Goal: Information Seeking & Learning: Check status

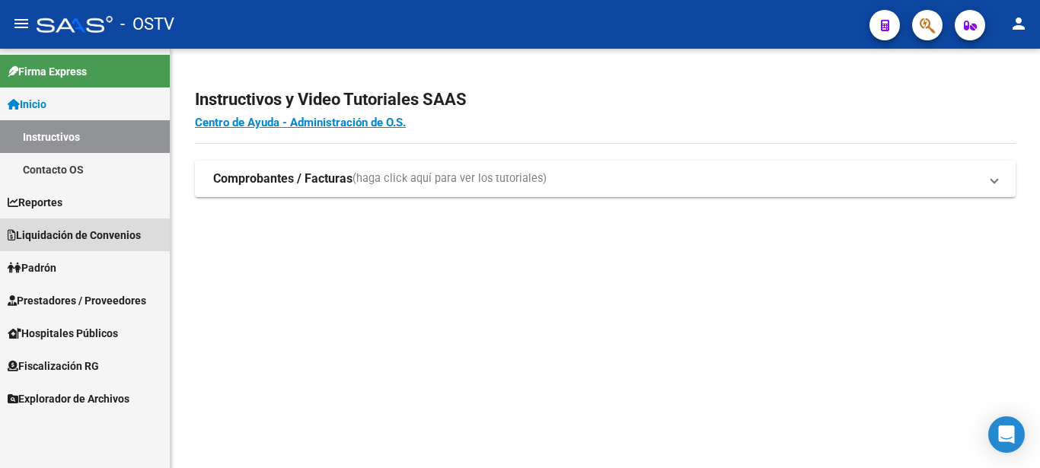
click at [82, 231] on span "Liquidación de Convenios" at bounding box center [74, 235] width 133 height 17
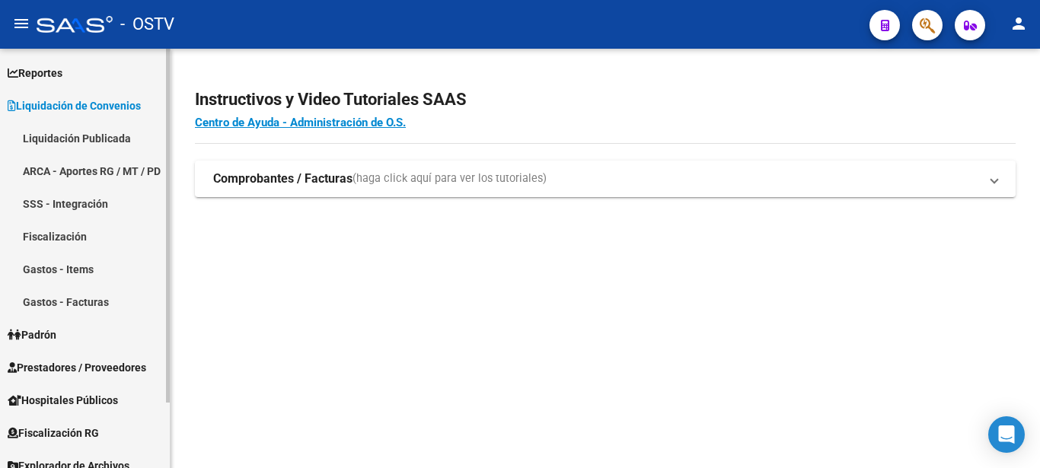
scroll to position [78, 0]
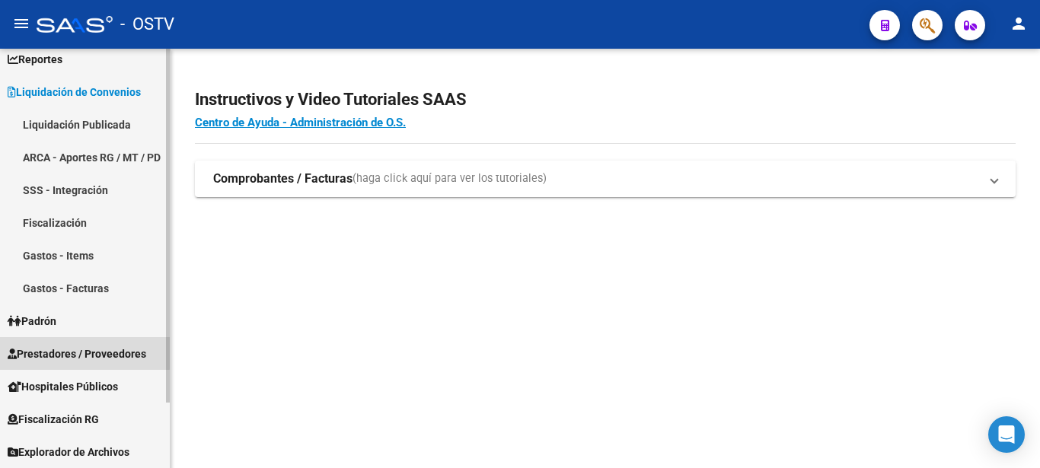
click at [80, 352] on span "Prestadores / Proveedores" at bounding box center [77, 354] width 139 height 17
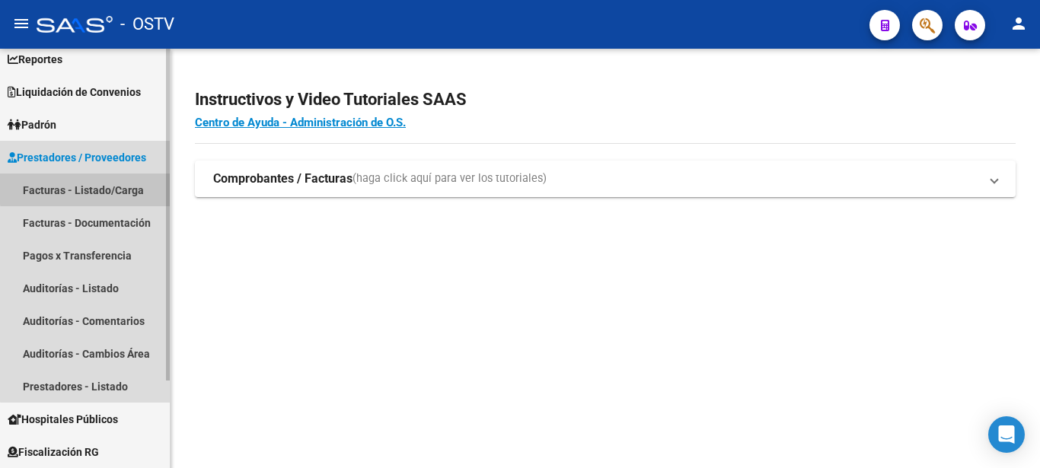
click at [90, 185] on link "Facturas - Listado/Carga" at bounding box center [85, 190] width 170 height 33
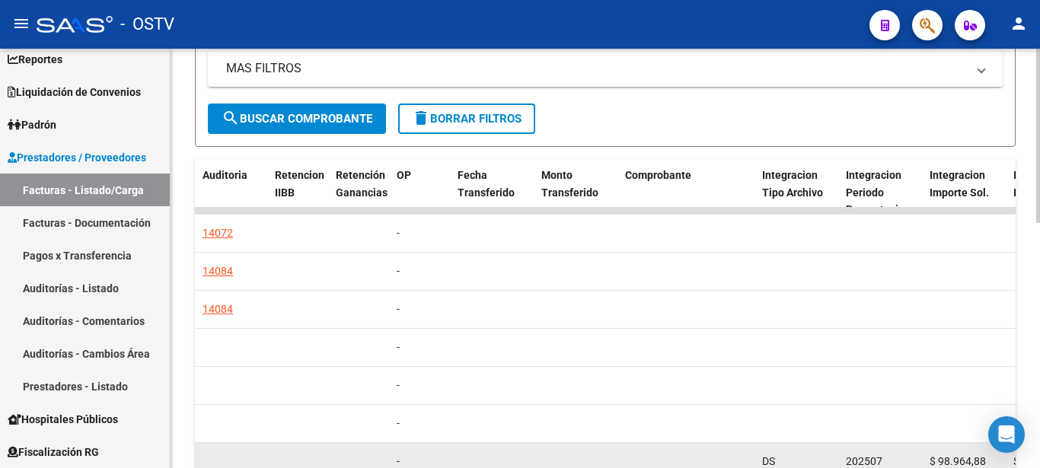
scroll to position [436, 0]
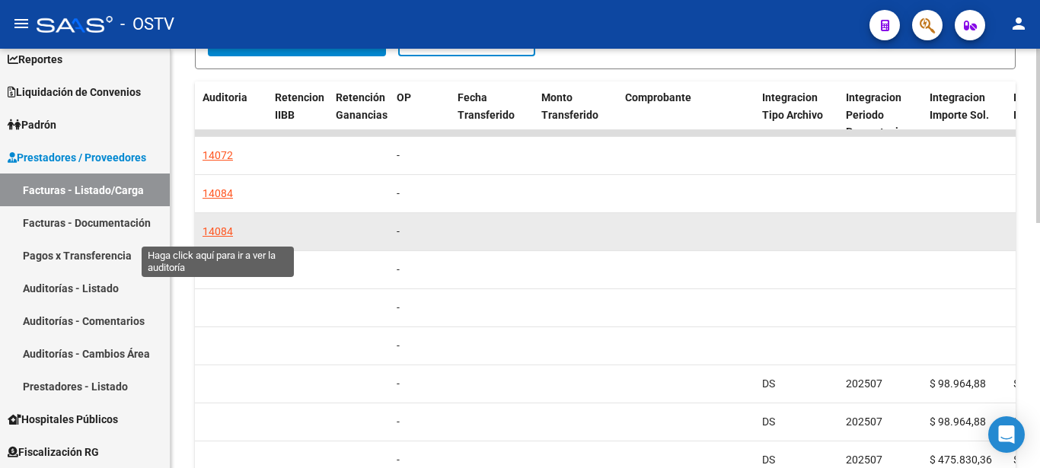
click at [209, 227] on div "14084" at bounding box center [217, 232] width 30 height 18
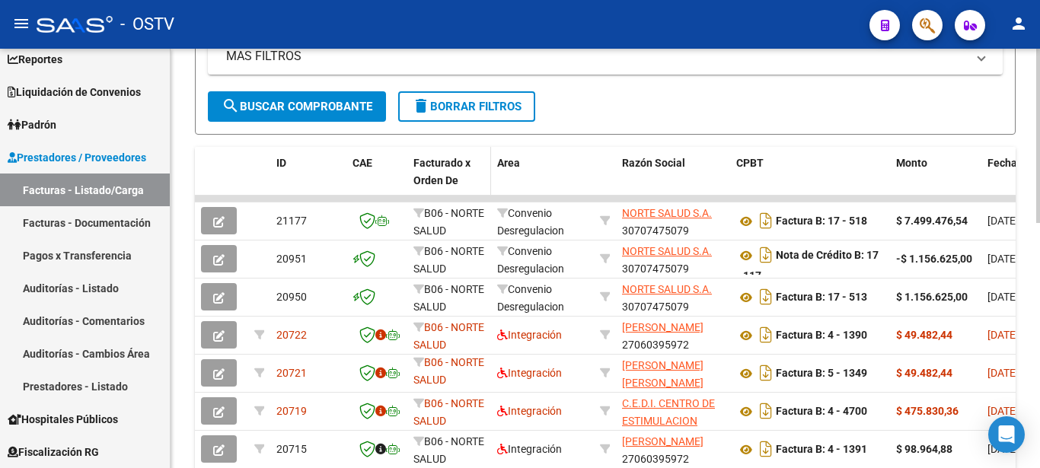
scroll to position [388, 0]
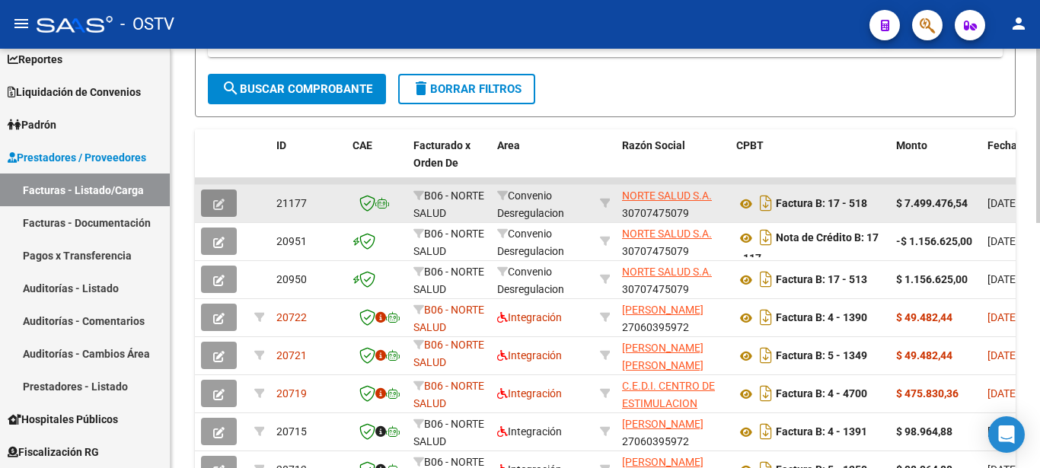
click at [225, 204] on button "button" at bounding box center [219, 203] width 36 height 27
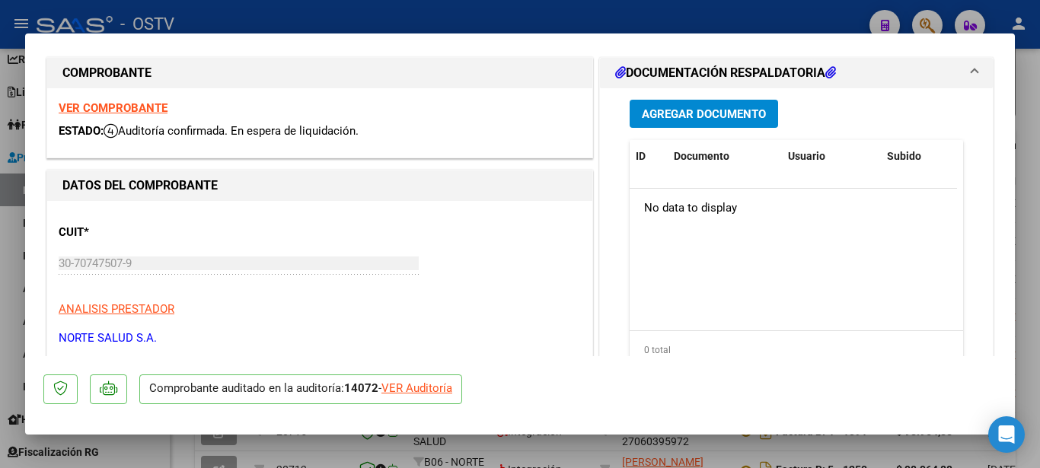
scroll to position [0, 0]
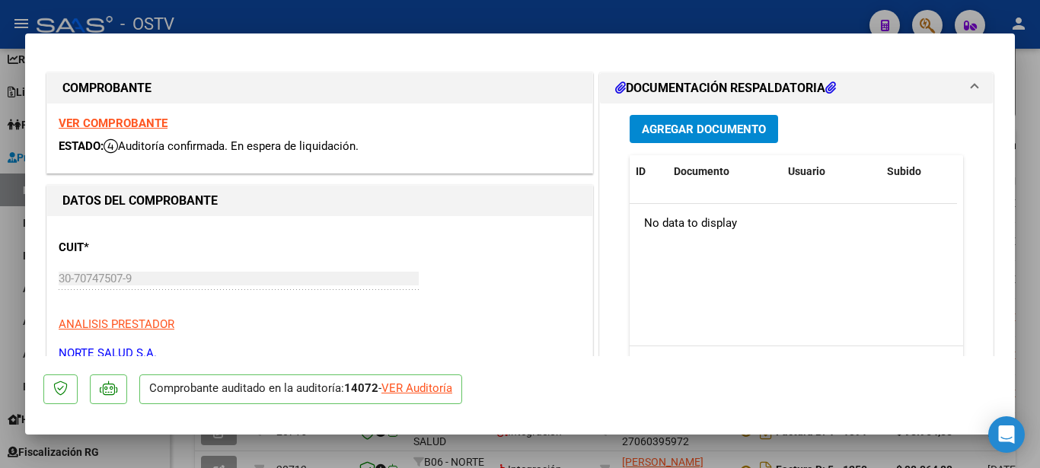
click at [431, 392] on div "VER Auditoría" at bounding box center [416, 389] width 71 height 18
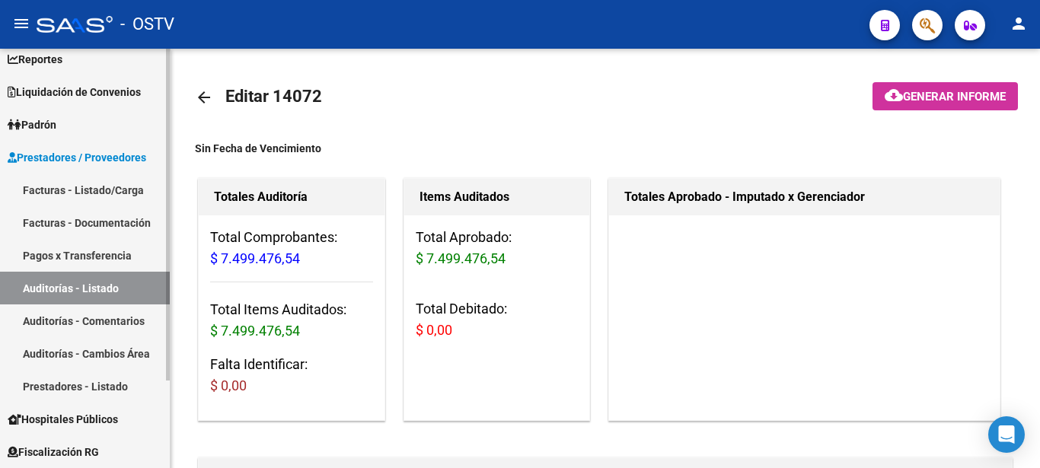
click at [72, 154] on span "Prestadores / Proveedores" at bounding box center [77, 157] width 139 height 17
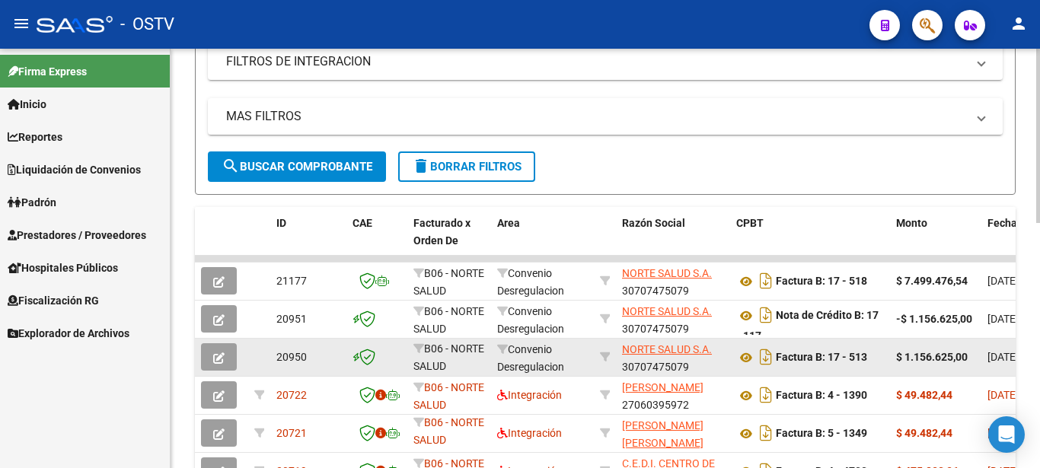
scroll to position [1, 0]
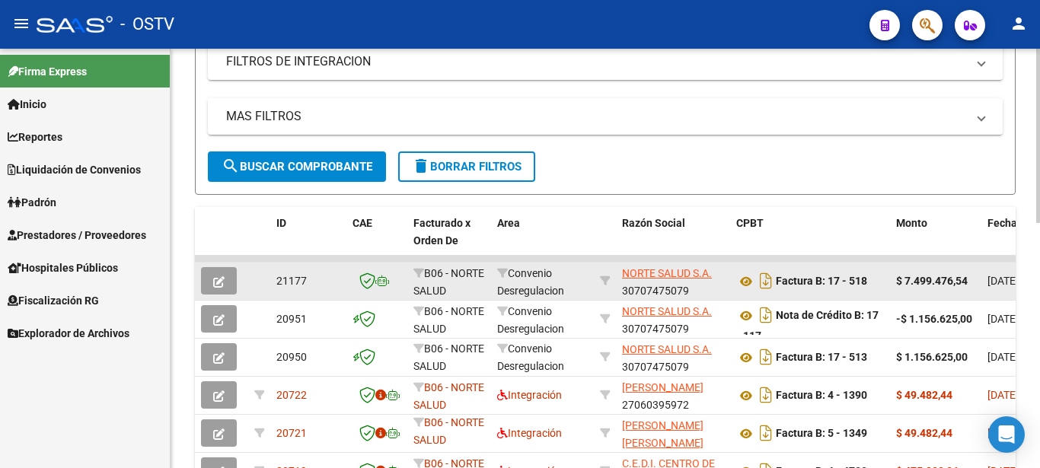
click at [326, 288] on div "21177" at bounding box center [308, 281] width 64 height 18
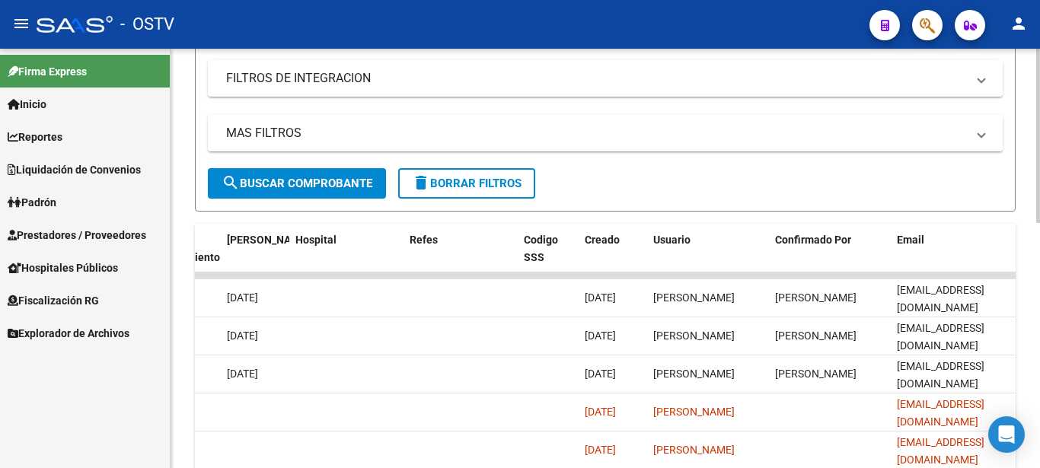
scroll to position [281, 0]
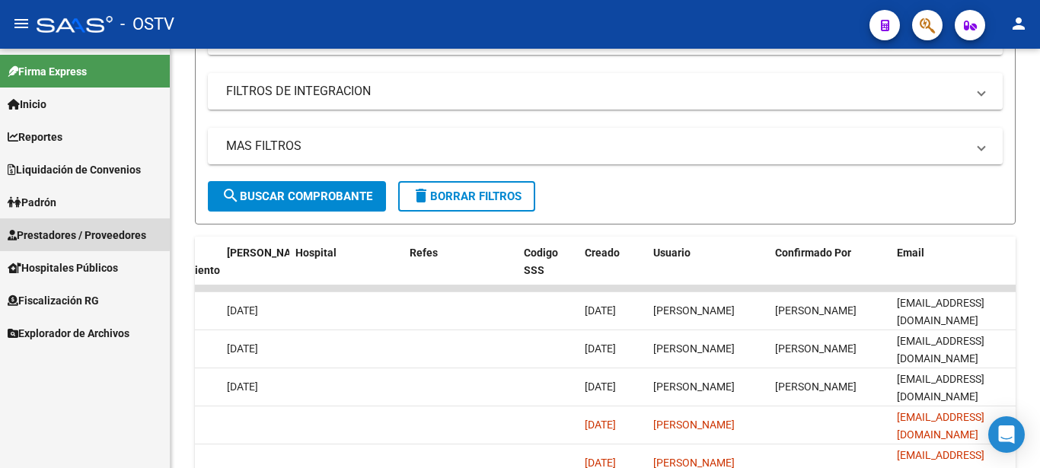
click at [44, 231] on span "Prestadores / Proveedores" at bounding box center [77, 235] width 139 height 17
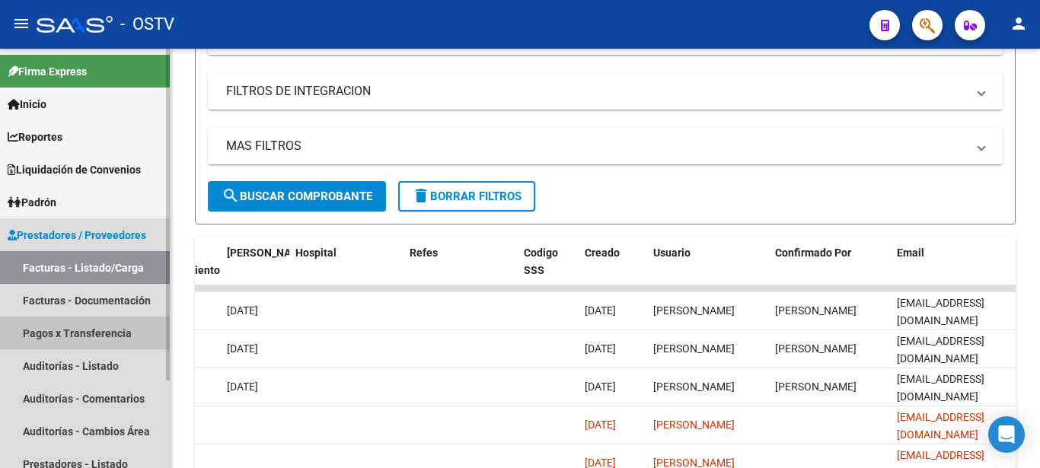
click at [34, 333] on link "Pagos x Transferencia" at bounding box center [85, 333] width 170 height 33
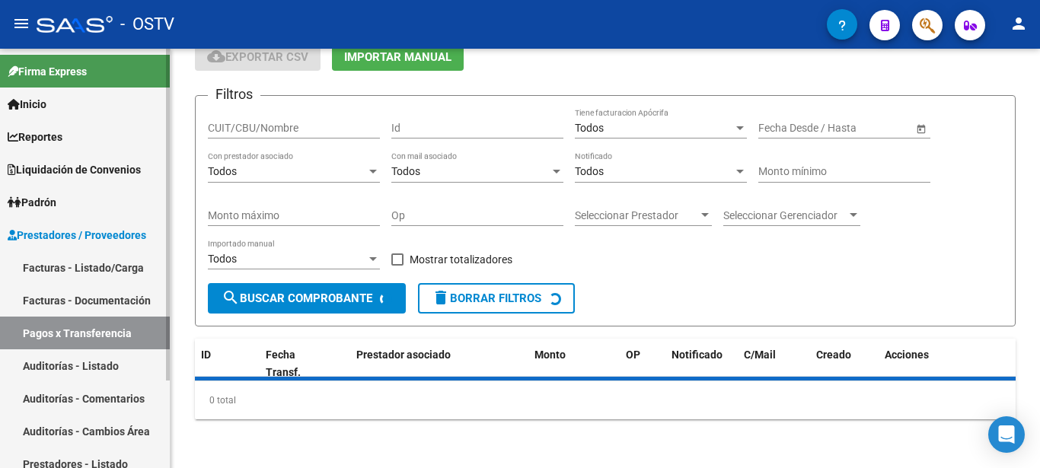
scroll to position [69, 0]
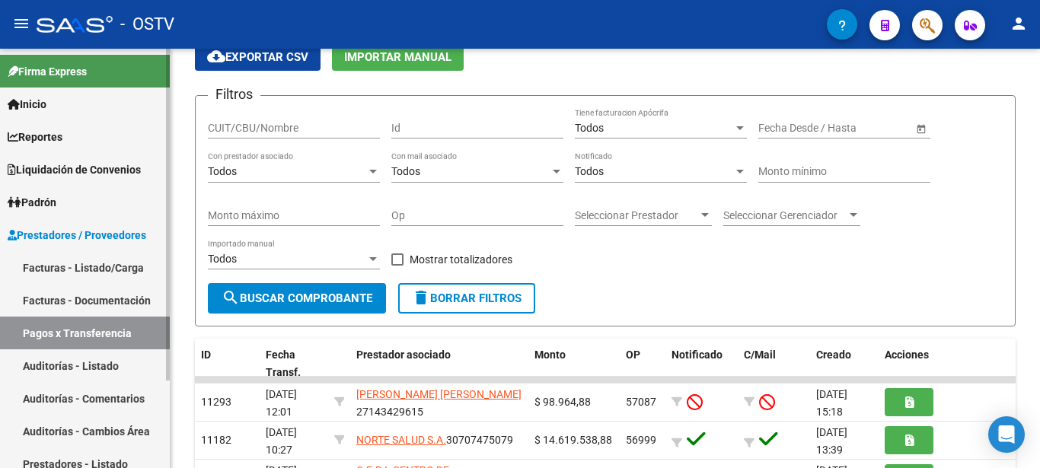
click at [75, 292] on link "Facturas - Documentación" at bounding box center [85, 300] width 170 height 33
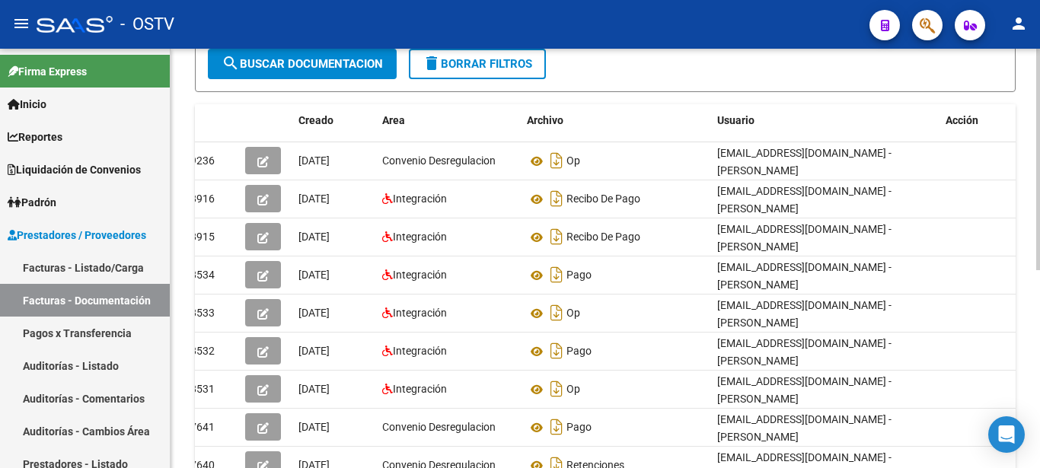
scroll to position [65, 0]
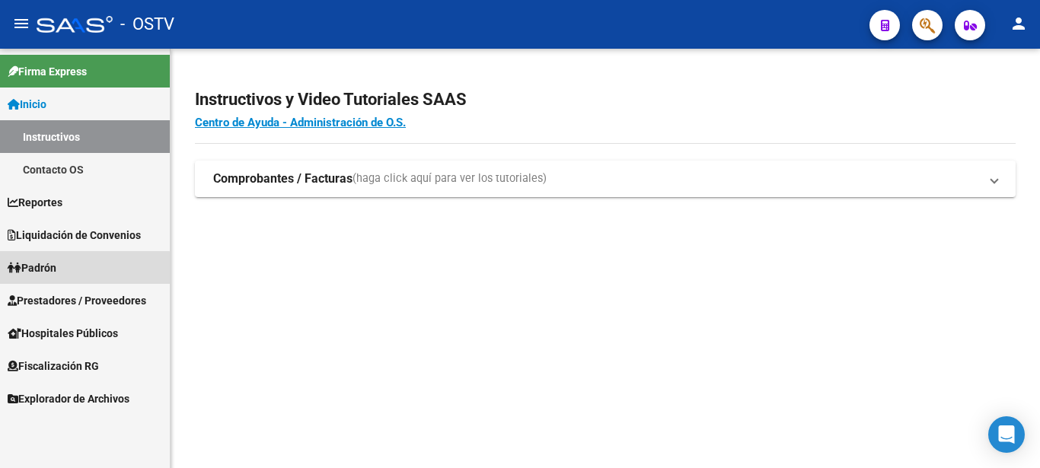
click at [30, 272] on span "Padrón" at bounding box center [32, 268] width 49 height 17
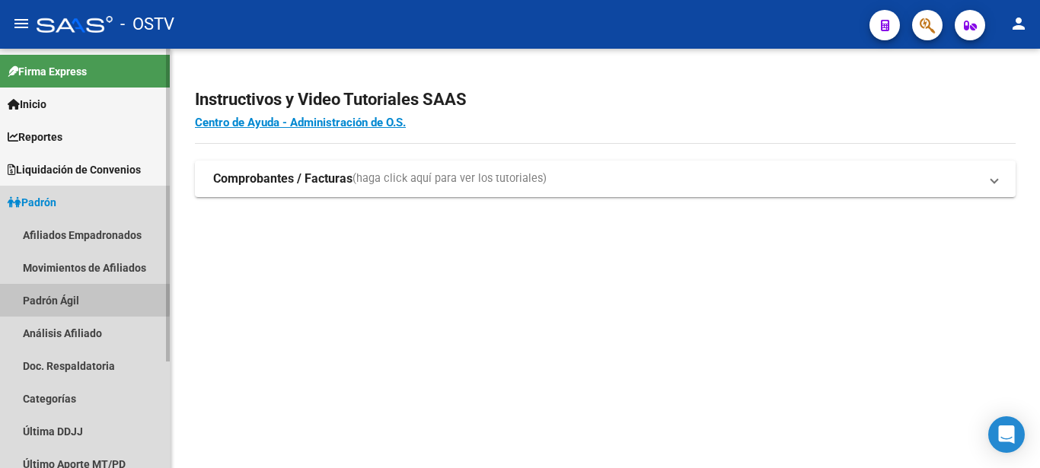
click at [74, 298] on link "Padrón Ágil" at bounding box center [85, 300] width 170 height 33
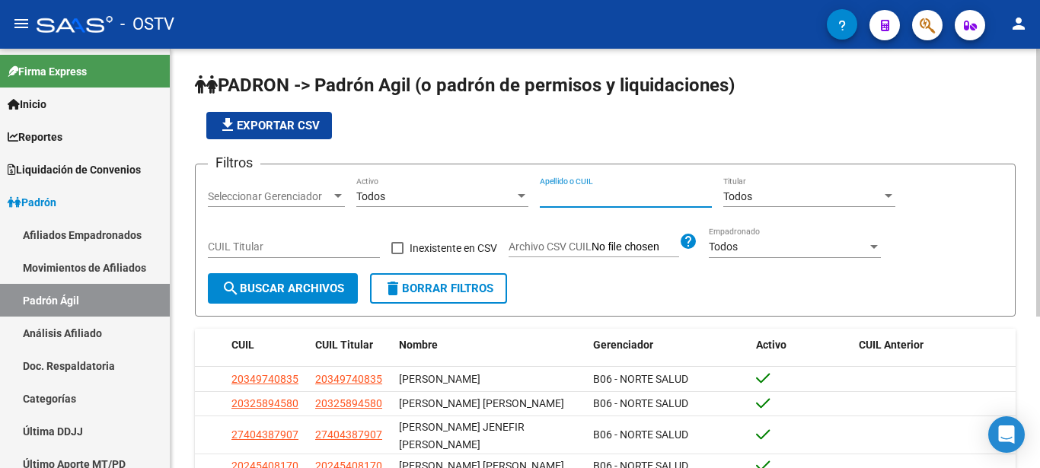
click at [569, 193] on input "Apellido o CUIL" at bounding box center [626, 196] width 172 height 13
type input "[PERSON_NAME]"
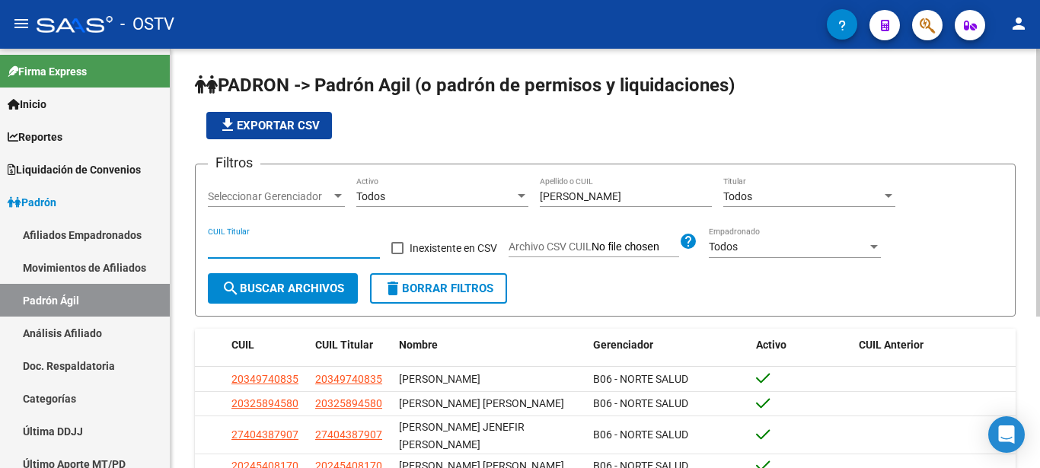
paste input "20-26378577-1"
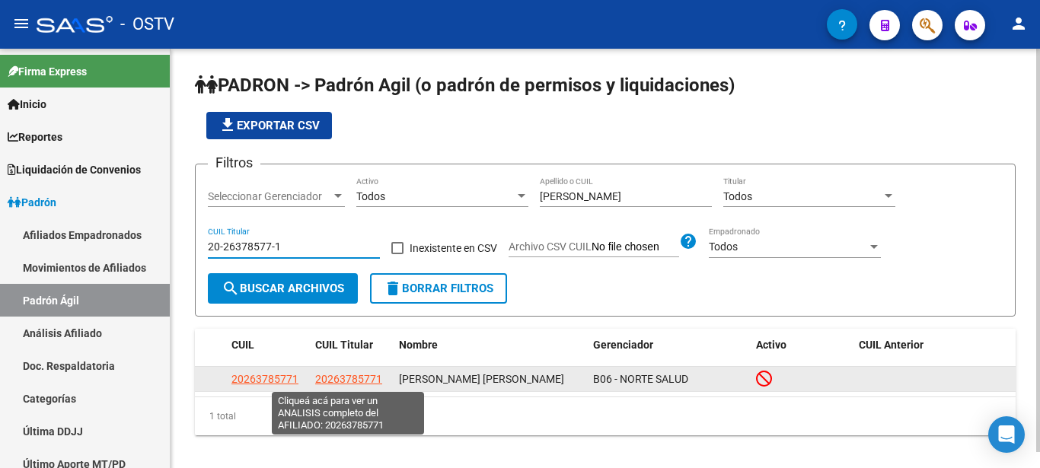
type input "20-26378577-1"
click at [360, 381] on span "20263785771" at bounding box center [348, 379] width 67 height 12
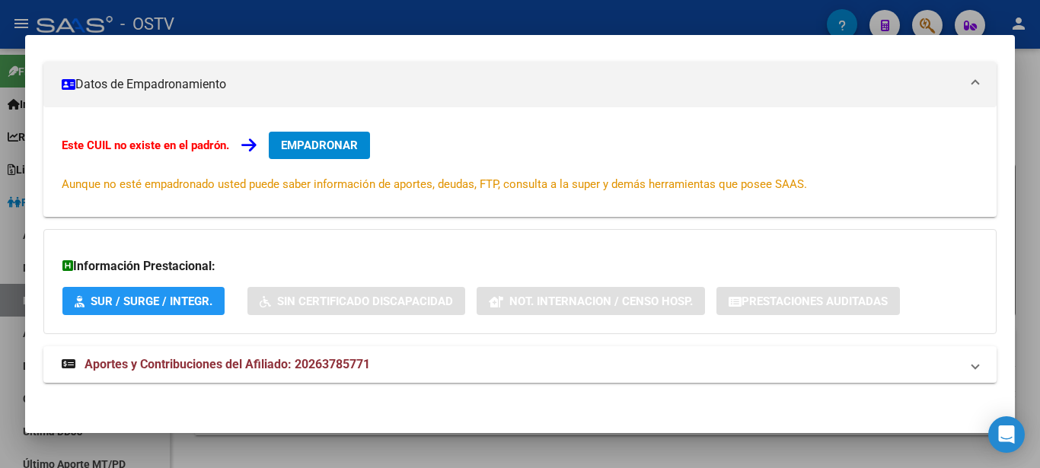
scroll to position [259, 0]
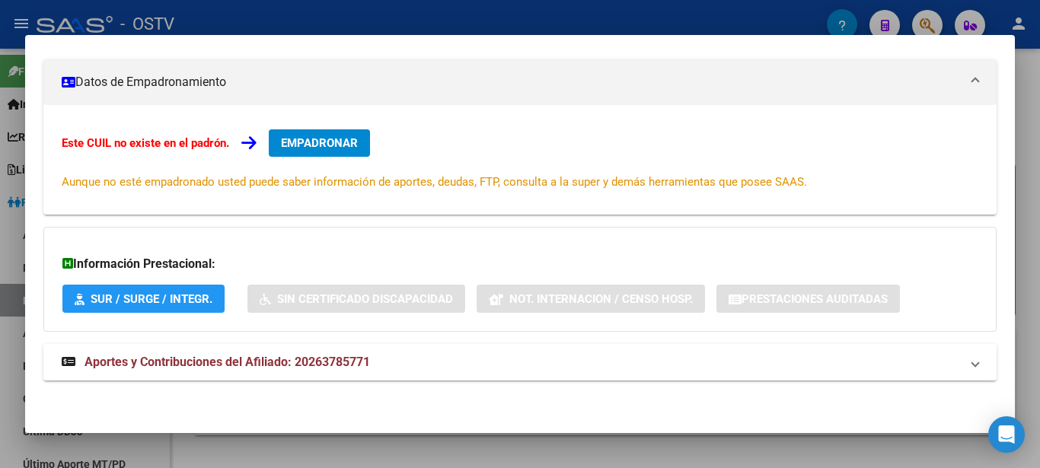
click at [198, 360] on span "Aportes y Contribuciones del Afiliado: 20263785771" at bounding box center [226, 362] width 285 height 14
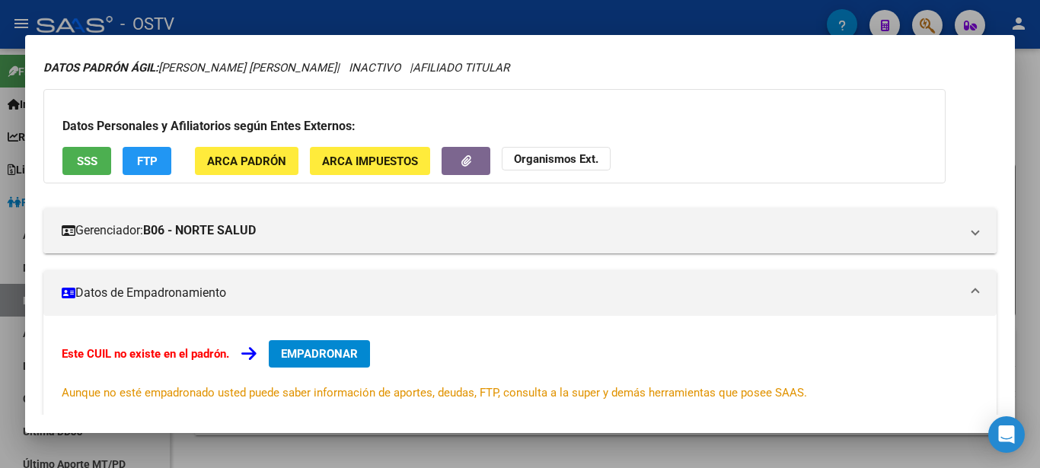
scroll to position [0, 0]
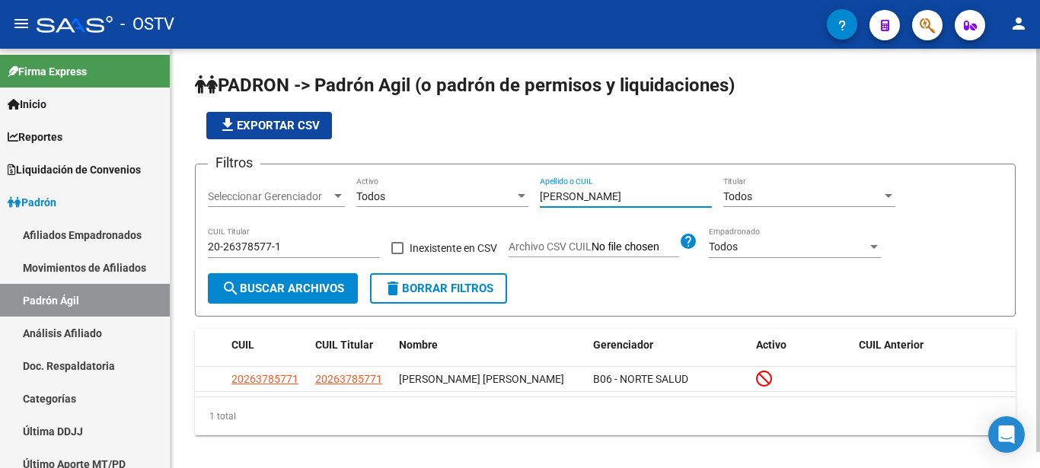
drag, startPoint x: 571, startPoint y: 197, endPoint x: 516, endPoint y: 197, distance: 54.8
click at [540, 197] on input "[PERSON_NAME]" at bounding box center [626, 196] width 172 height 13
type input "[PERSON_NAME]"
type input "20-45859379-6"
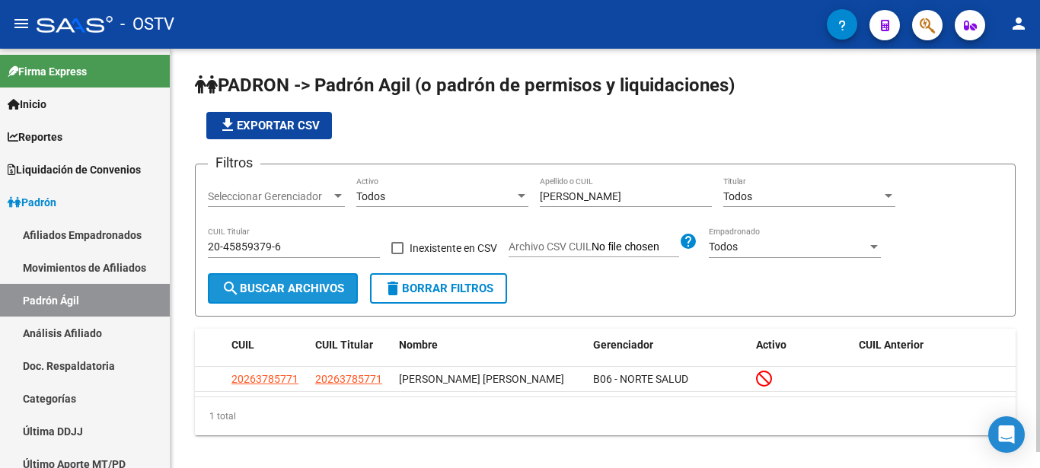
click at [285, 294] on span "search Buscar Archivos" at bounding box center [282, 289] width 123 height 14
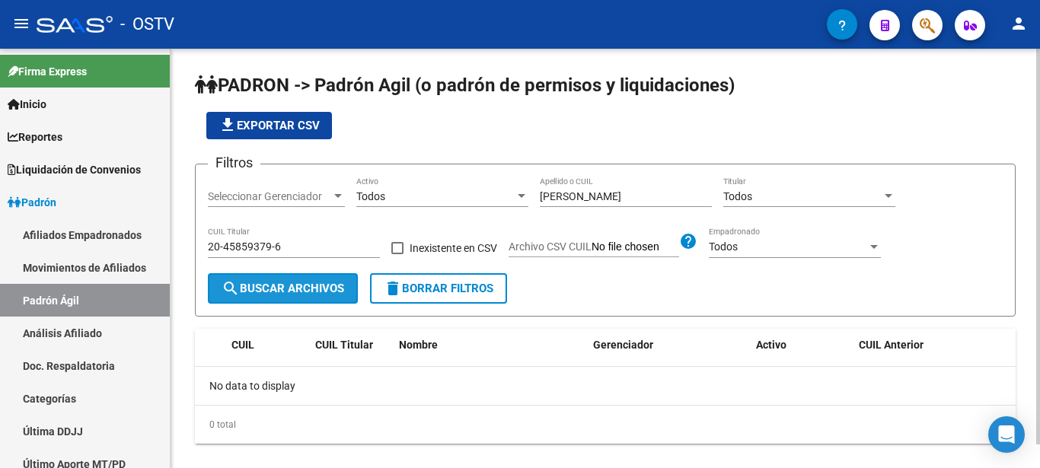
click at [286, 294] on span "search Buscar Archivos" at bounding box center [282, 289] width 123 height 14
click at [245, 244] on input "20-45859379-6" at bounding box center [294, 247] width 172 height 13
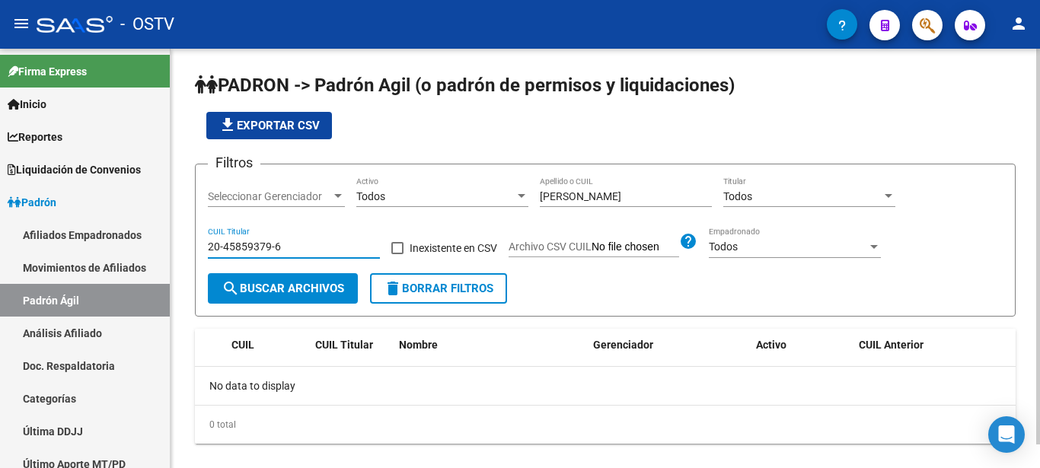
click at [245, 244] on input "20-45859379-6" at bounding box center [294, 247] width 172 height 13
click at [558, 196] on input "[PERSON_NAME]" at bounding box center [626, 196] width 172 height 13
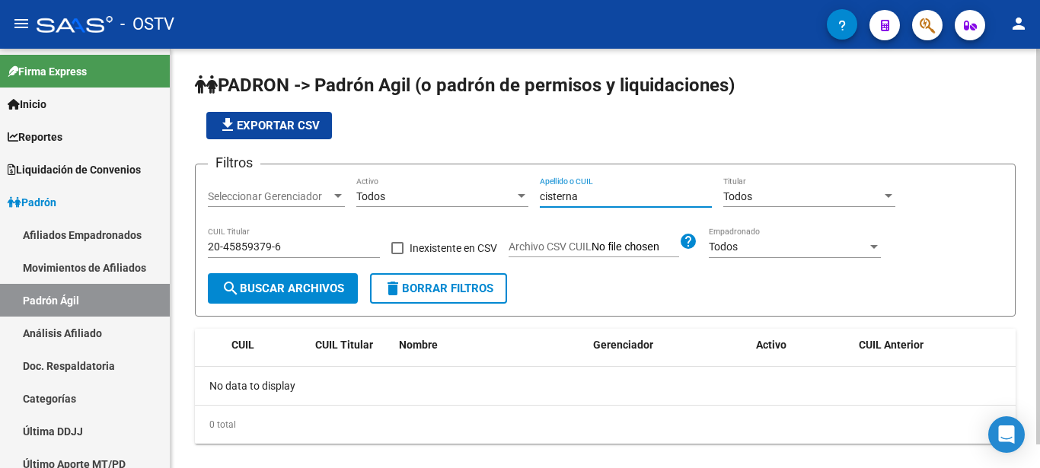
type input "cisterna"
type input "20-42797522-4"
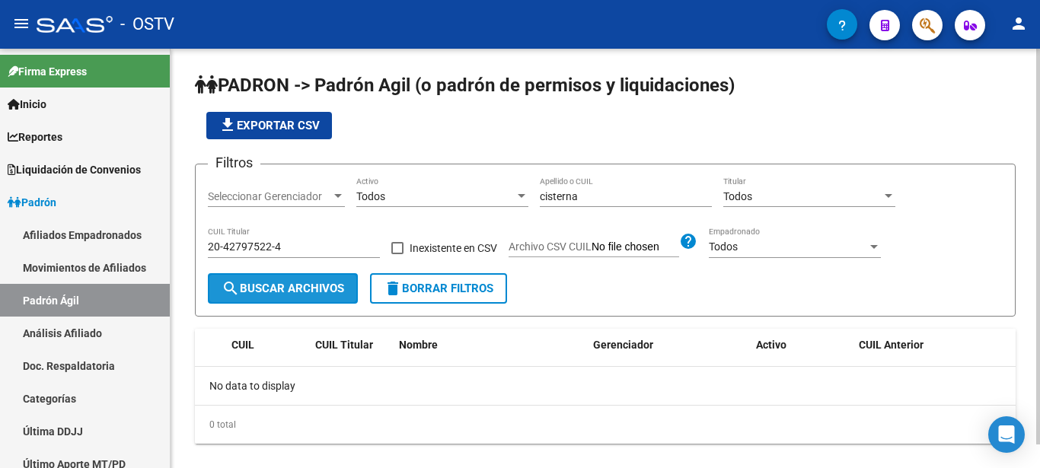
click at [316, 292] on span "search Buscar Archivos" at bounding box center [282, 289] width 123 height 14
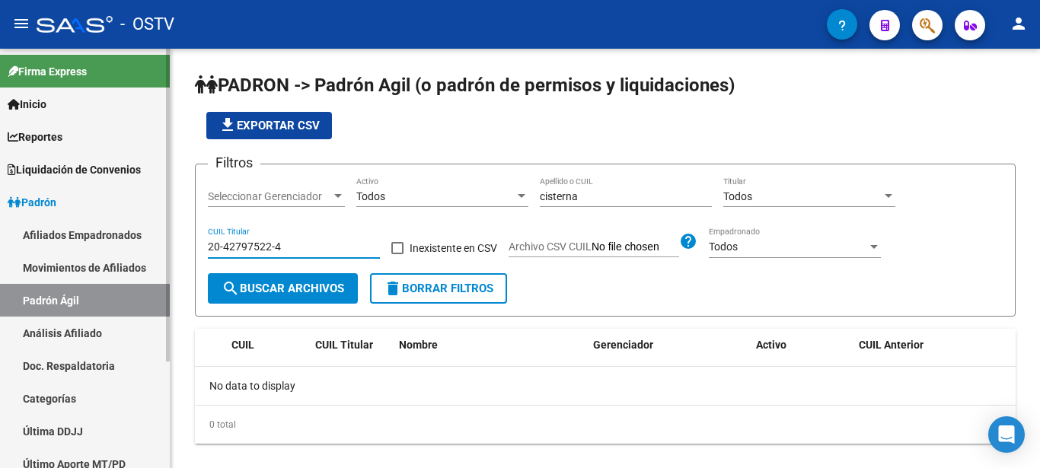
drag, startPoint x: 308, startPoint y: 242, endPoint x: 87, endPoint y: 262, distance: 221.6
click at [208, 253] on input "20-42797522-4" at bounding box center [294, 247] width 172 height 13
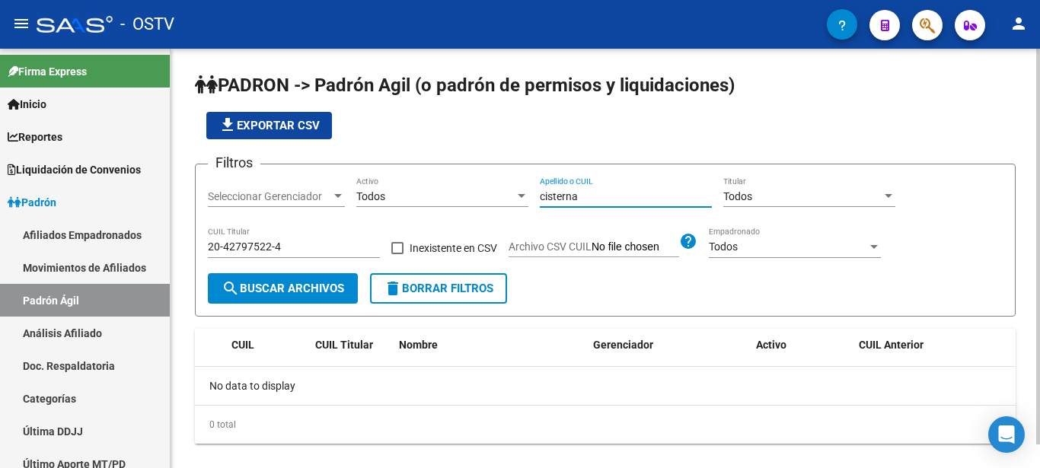
click at [594, 202] on input "cisterna" at bounding box center [626, 196] width 172 height 13
drag, startPoint x: 594, startPoint y: 202, endPoint x: 509, endPoint y: 203, distance: 85.3
click at [540, 203] on input "cisterna" at bounding box center [626, 196] width 172 height 13
type input "[PERSON_NAME]"
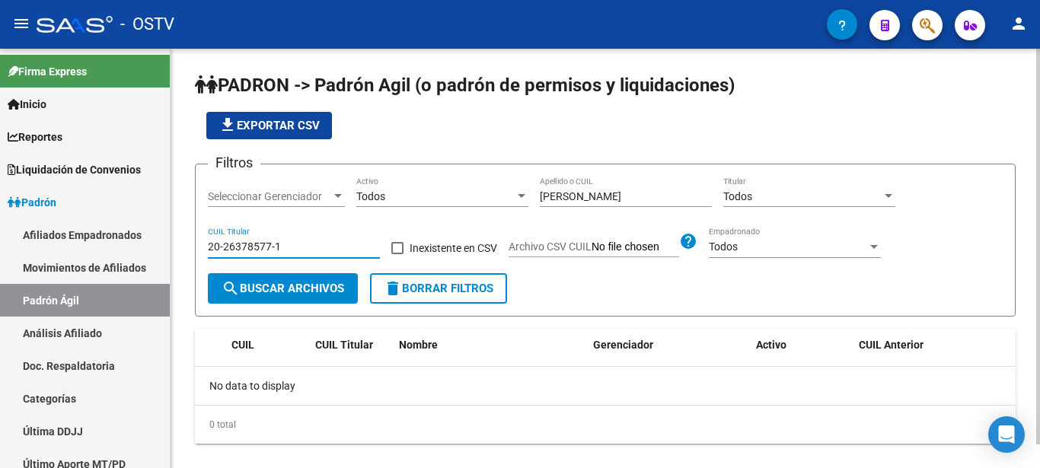
type input "20-26378577-1"
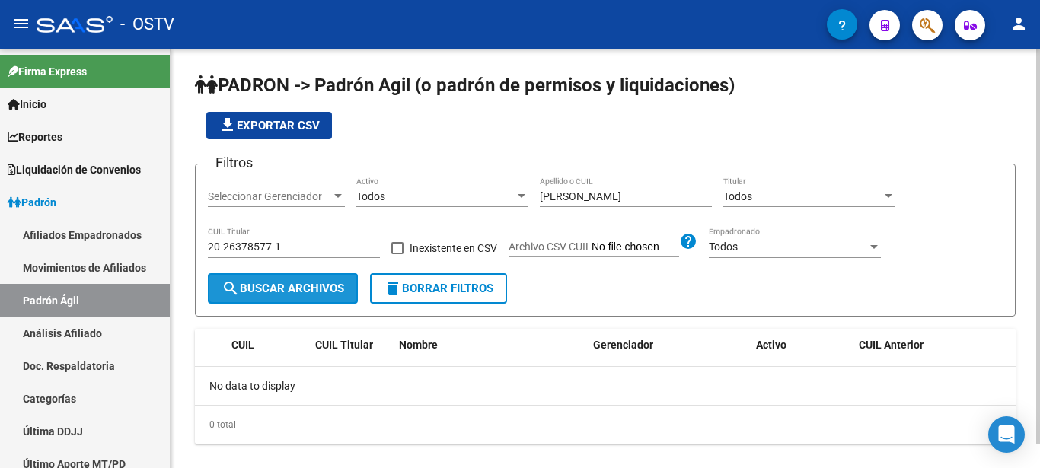
click at [335, 286] on span "search Buscar Archivos" at bounding box center [282, 289] width 123 height 14
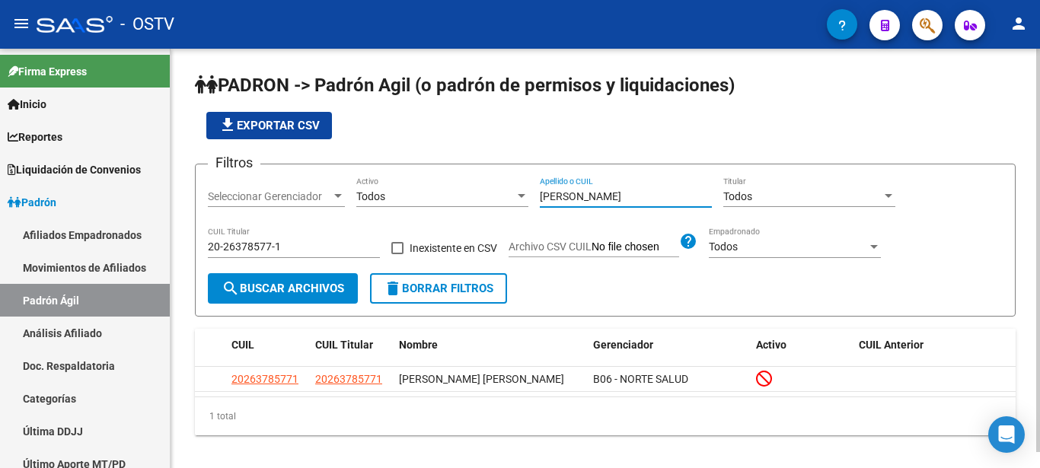
drag, startPoint x: 601, startPoint y: 197, endPoint x: 494, endPoint y: 215, distance: 108.9
click at [540, 203] on input "[PERSON_NAME]" at bounding box center [626, 196] width 172 height 13
type input "magisterz"
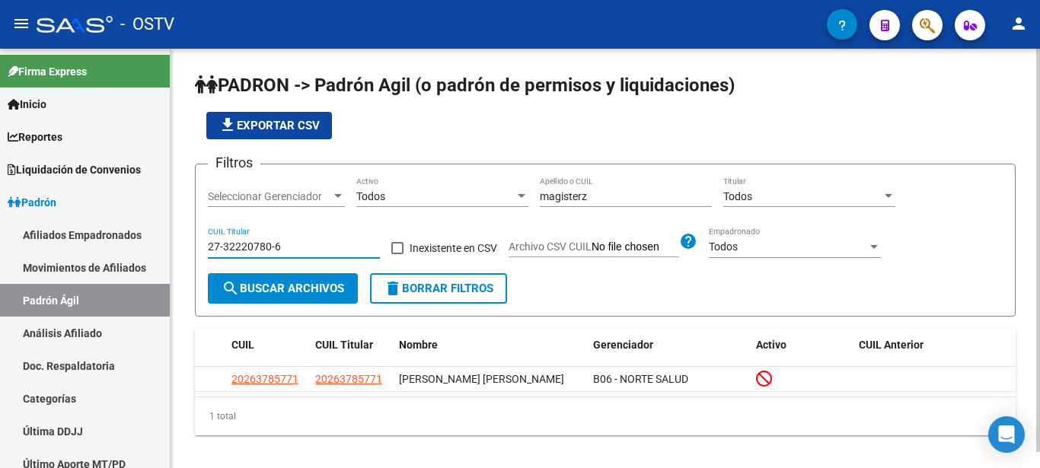
type input "27-32220780-6"
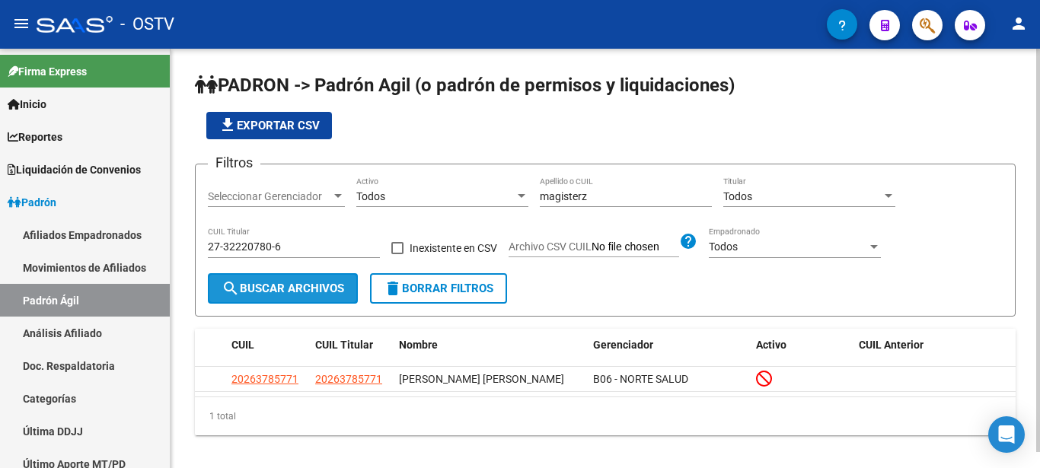
click at [320, 290] on span "search Buscar Archivos" at bounding box center [282, 289] width 123 height 14
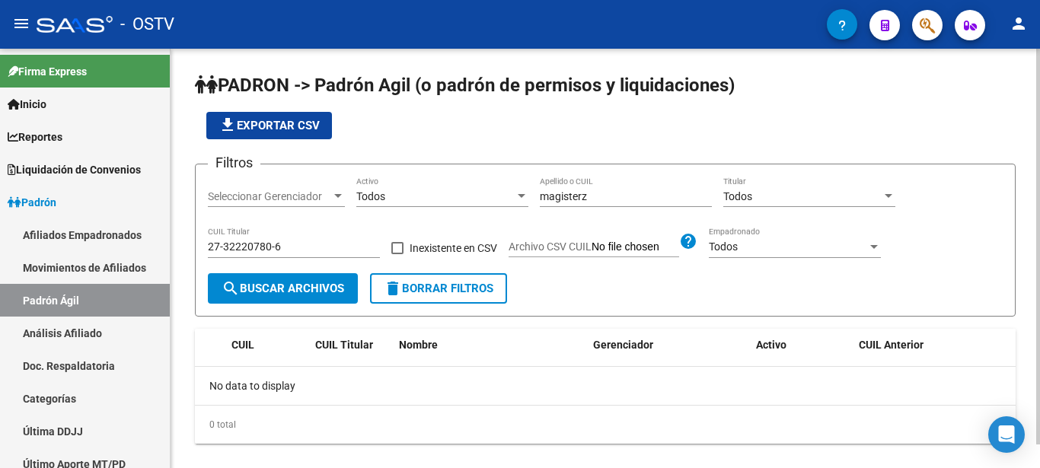
click at [317, 290] on span "search Buscar Archivos" at bounding box center [282, 289] width 123 height 14
drag, startPoint x: 584, startPoint y: 196, endPoint x: 531, endPoint y: 204, distance: 53.2
click at [540, 203] on input "magisterz" at bounding box center [626, 196] width 172 height 13
drag, startPoint x: 622, startPoint y: 207, endPoint x: 606, endPoint y: 207, distance: 16.0
click at [606, 207] on div "magisterz Apellido o CUIL" at bounding box center [626, 198] width 172 height 43
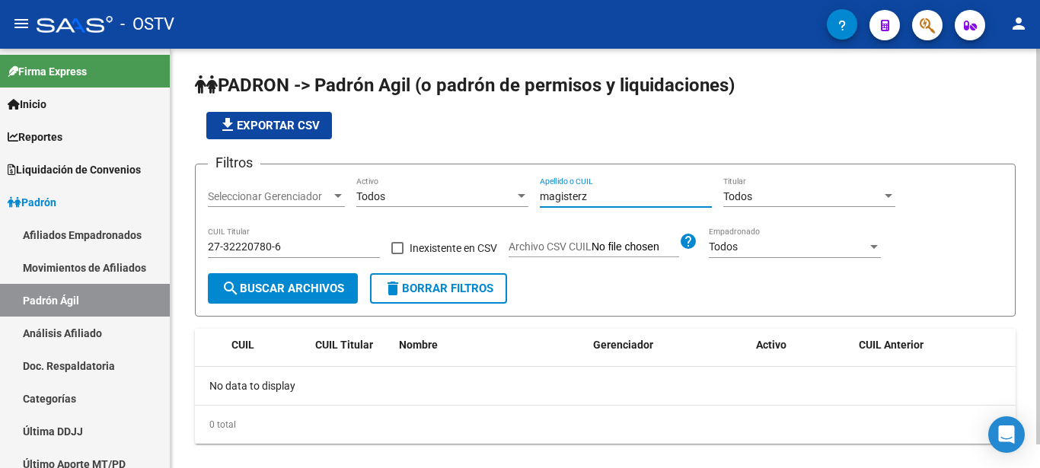
drag, startPoint x: 601, startPoint y: 195, endPoint x: 454, endPoint y: 200, distance: 146.2
click at [540, 200] on input "magisterz" at bounding box center [626, 196] width 172 height 13
type input "ansonnaud"
type input "20-44637952-7"
click at [313, 305] on form "Filtros Seleccionar Gerenciador Seleccionar Gerenciador Todos Activo ansonnaud …" at bounding box center [605, 240] width 821 height 153
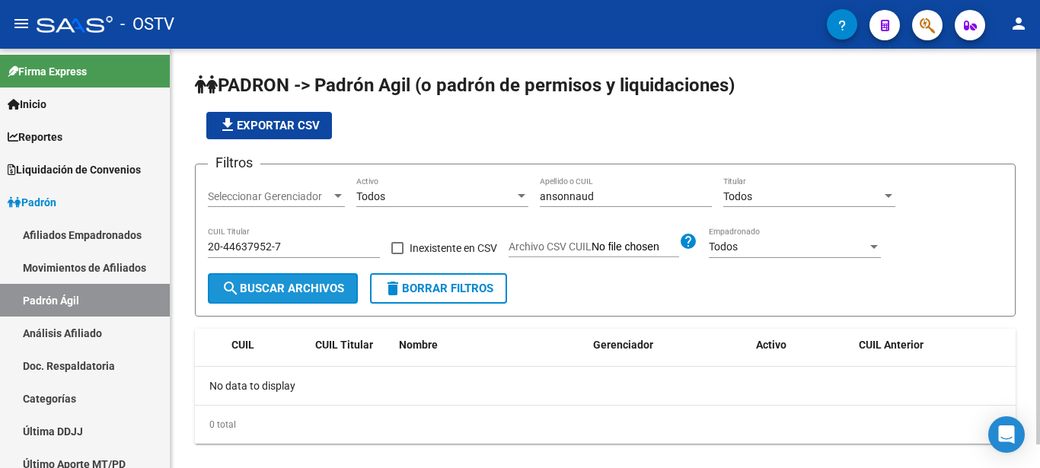
click at [311, 292] on span "search Buscar Archivos" at bounding box center [282, 289] width 123 height 14
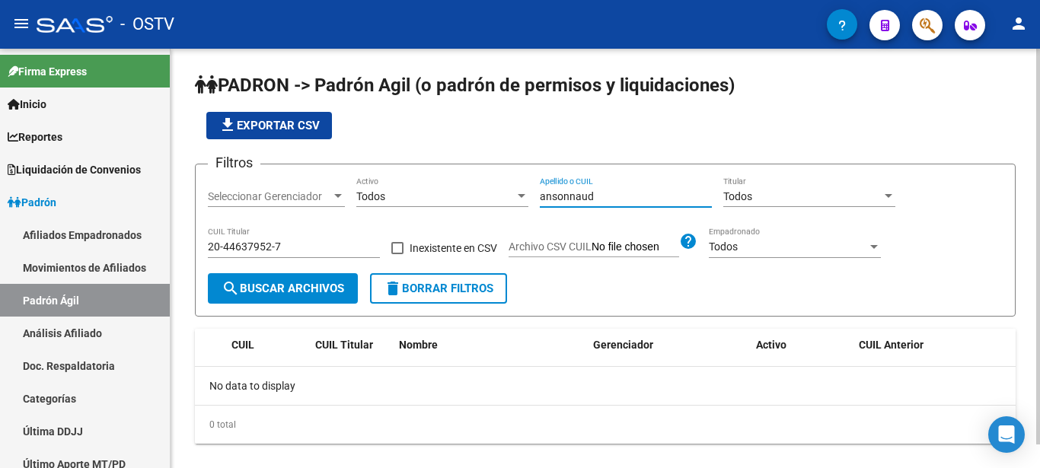
drag, startPoint x: 631, startPoint y: 197, endPoint x: 496, endPoint y: 212, distance: 135.5
click at [540, 198] on input "ansonnaud" at bounding box center [626, 196] width 172 height 13
type input "ruiz"
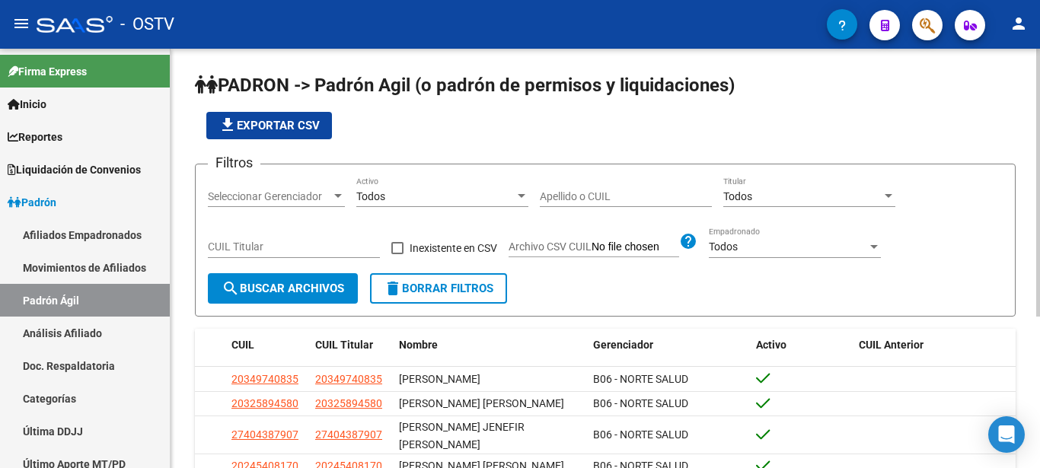
click at [543, 198] on input "Apellido o CUIL" at bounding box center [626, 196] width 172 height 13
type input "ruiz"
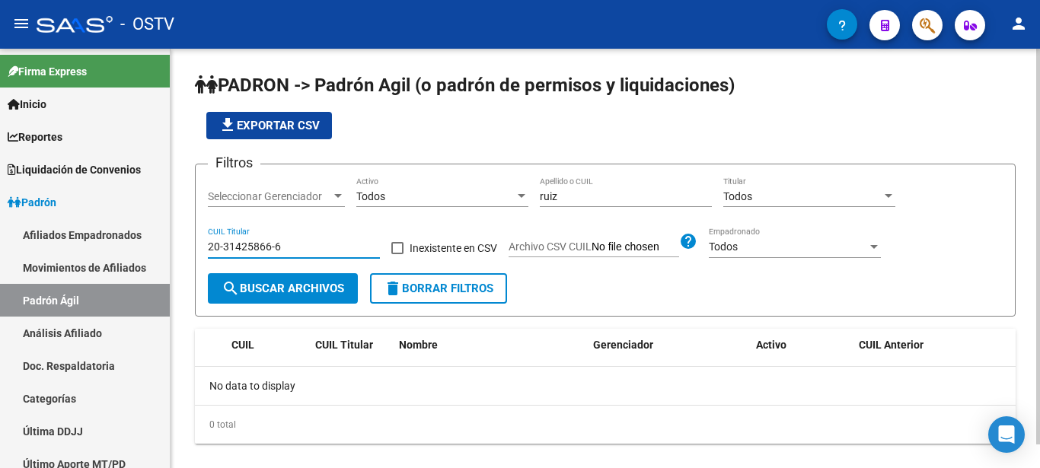
type input "20-31425866-6"
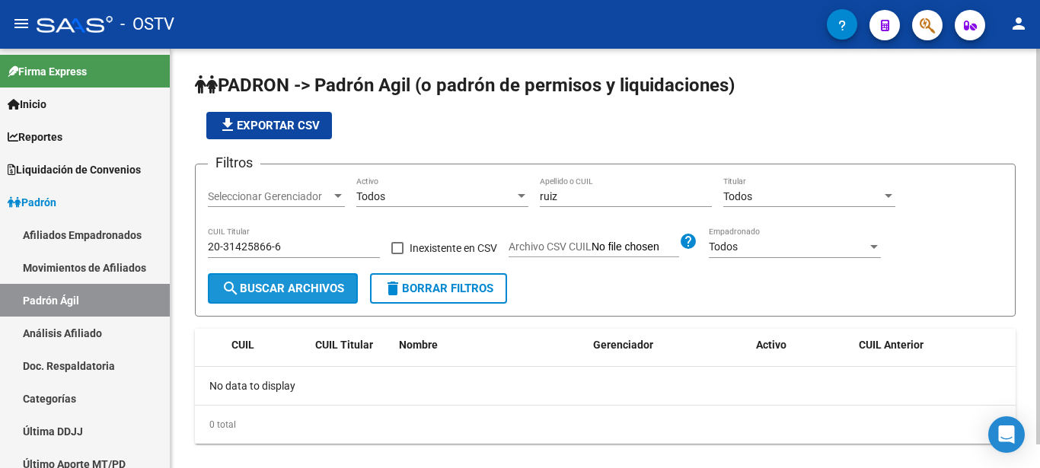
click at [338, 291] on span "search Buscar Archivos" at bounding box center [282, 289] width 123 height 14
drag, startPoint x: 582, startPoint y: 211, endPoint x: 582, endPoint y: 203, distance: 7.6
click at [582, 208] on div "[PERSON_NAME] o CUIL" at bounding box center [626, 198] width 172 height 43
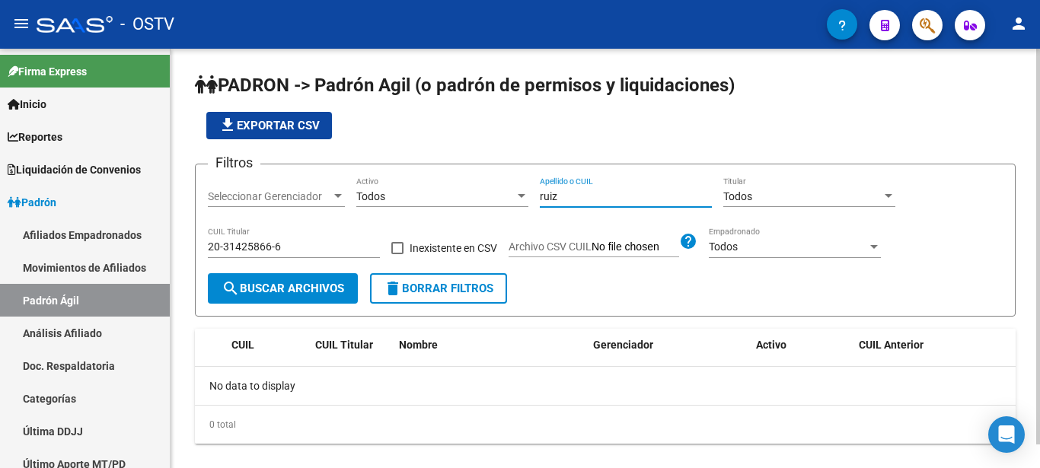
drag, startPoint x: 582, startPoint y: 196, endPoint x: 489, endPoint y: 198, distance: 93.6
click at [540, 198] on input "ruiz" at bounding box center [626, 196] width 172 height 13
type input "cisterna"
type input "20-42797522-4"
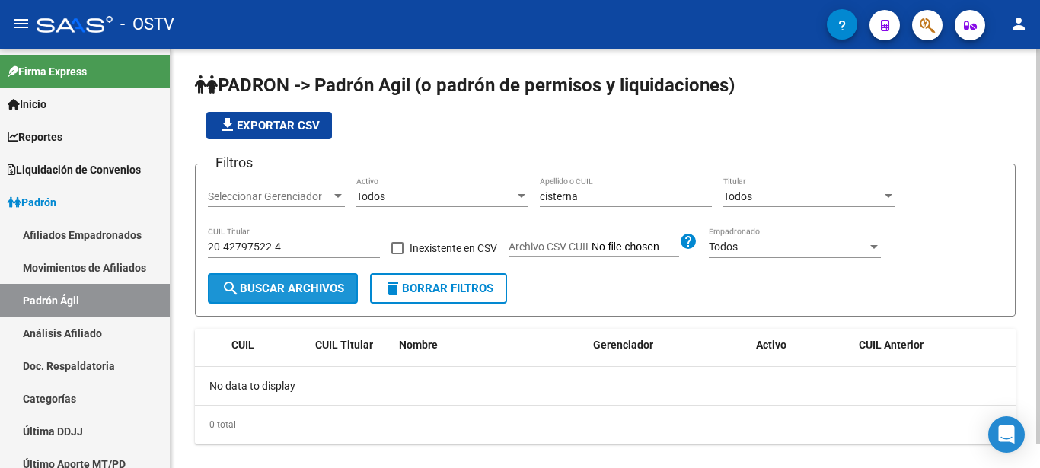
click at [288, 287] on span "search Buscar Archivos" at bounding box center [282, 289] width 123 height 14
click at [561, 193] on input "cisterna" at bounding box center [626, 196] width 172 height 13
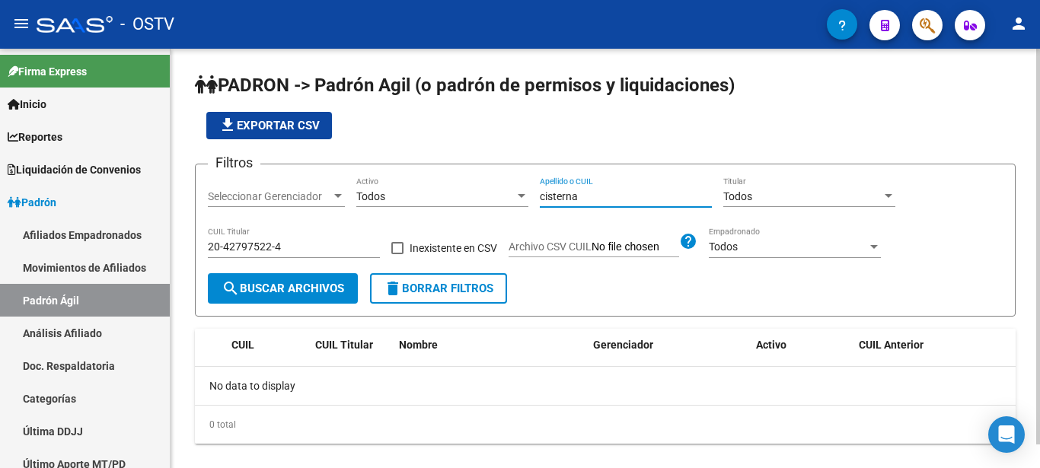
click at [561, 193] on input "cisterna" at bounding box center [626, 196] width 172 height 13
type input "[PERSON_NAME]"
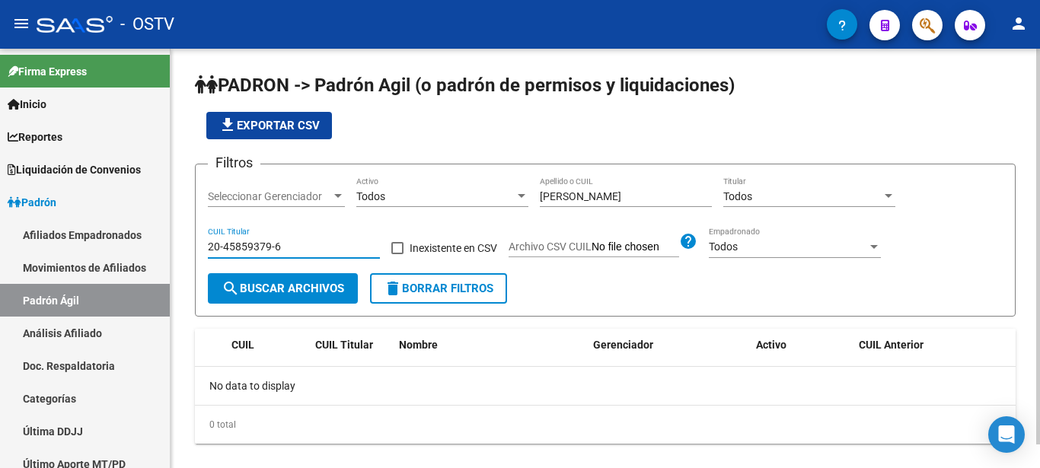
type input "20-45859379-6"
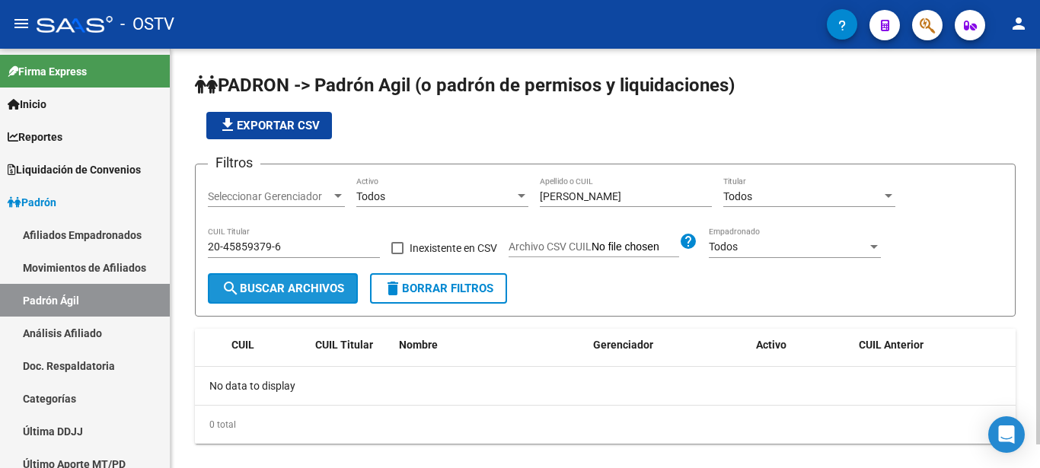
click at [268, 282] on button "search Buscar Archivos" at bounding box center [283, 288] width 150 height 30
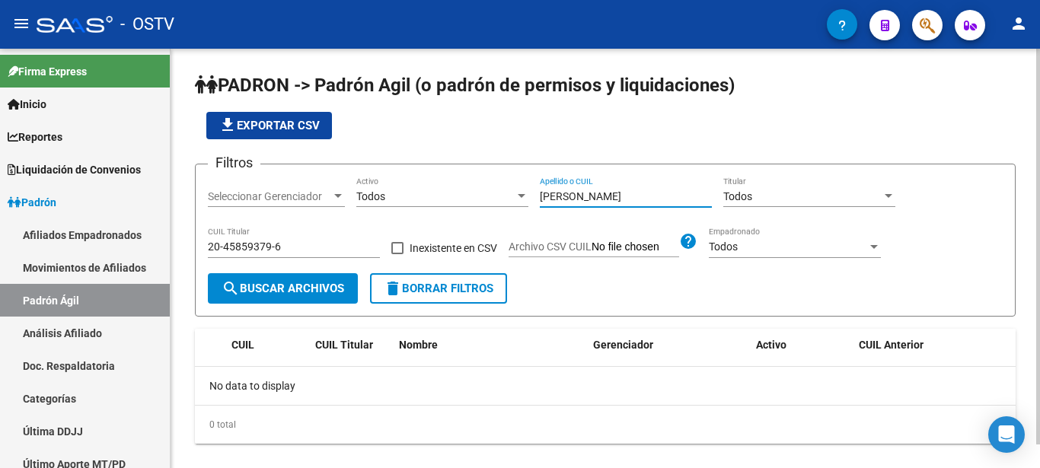
click at [565, 192] on input "[PERSON_NAME]" at bounding box center [626, 196] width 172 height 13
type input "uasuf"
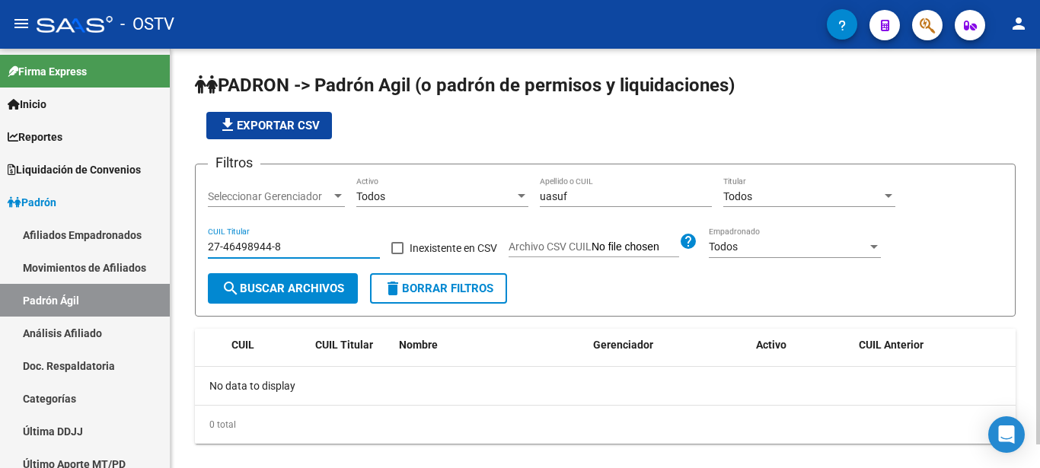
type input "27-46498944-8"
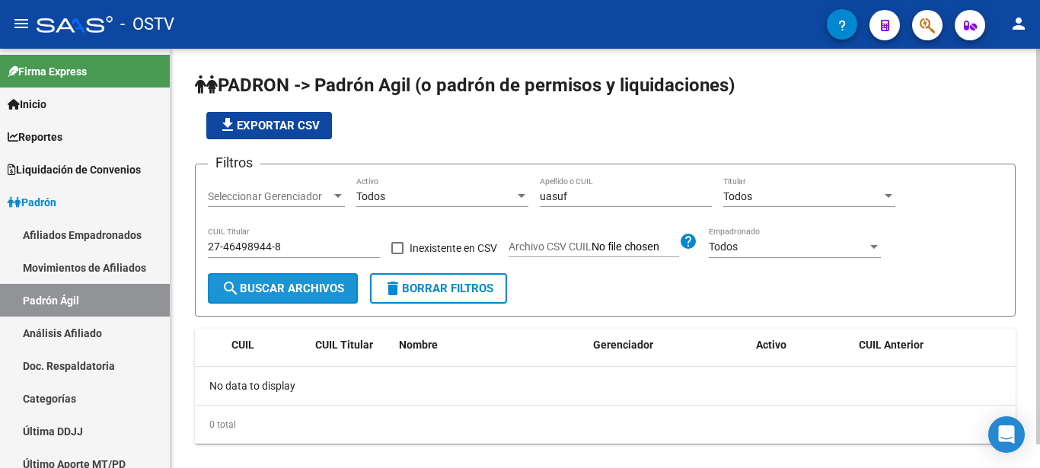
click at [314, 288] on span "search Buscar Archivos" at bounding box center [282, 289] width 123 height 14
drag, startPoint x: 590, startPoint y: 186, endPoint x: 586, endPoint y: 193, distance: 7.8
click at [587, 190] on div "uasuf Apellido o CUIL" at bounding box center [626, 192] width 172 height 30
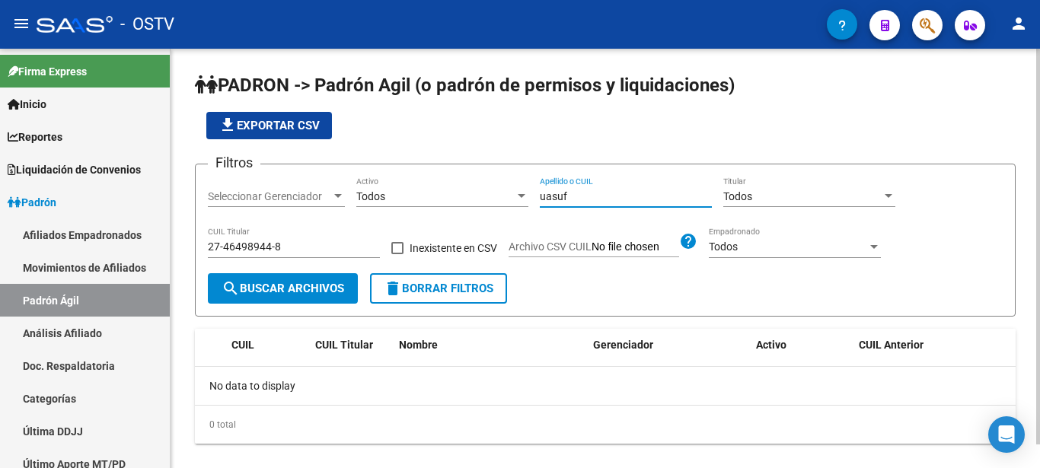
drag, startPoint x: 586, startPoint y: 193, endPoint x: 494, endPoint y: 193, distance: 92.1
click at [540, 193] on input "uasuf" at bounding box center [626, 196] width 172 height 13
